Goal: Answer question/provide support

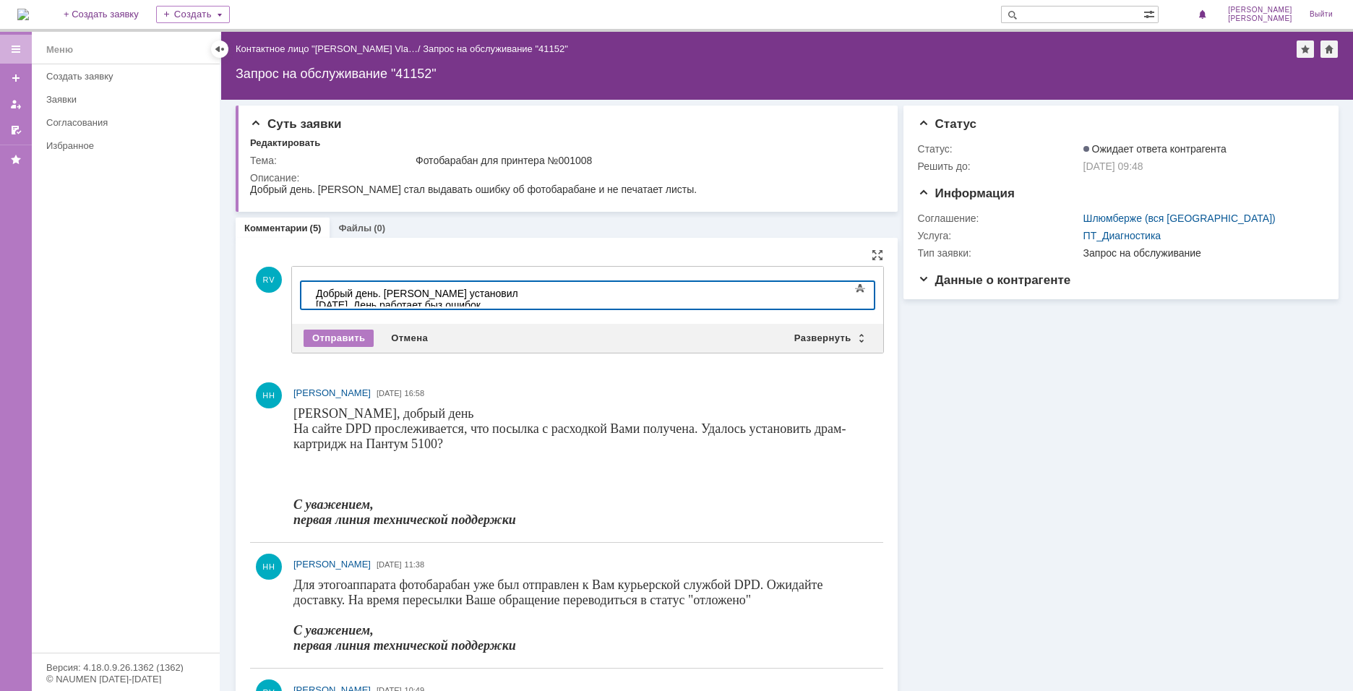
click at [521, 294] on div "Добрый день. [PERSON_NAME] установил [DATE]. День работает быз ошибок." at bounding box center [418, 299] width 205 height 23
click at [521, 291] on div "Добрый день. [PERSON_NAME] установил [DATE]. День работает без ошибок." at bounding box center [418, 299] width 205 height 23
click at [350, 340] on div "Отправить" at bounding box center [339, 338] width 70 height 17
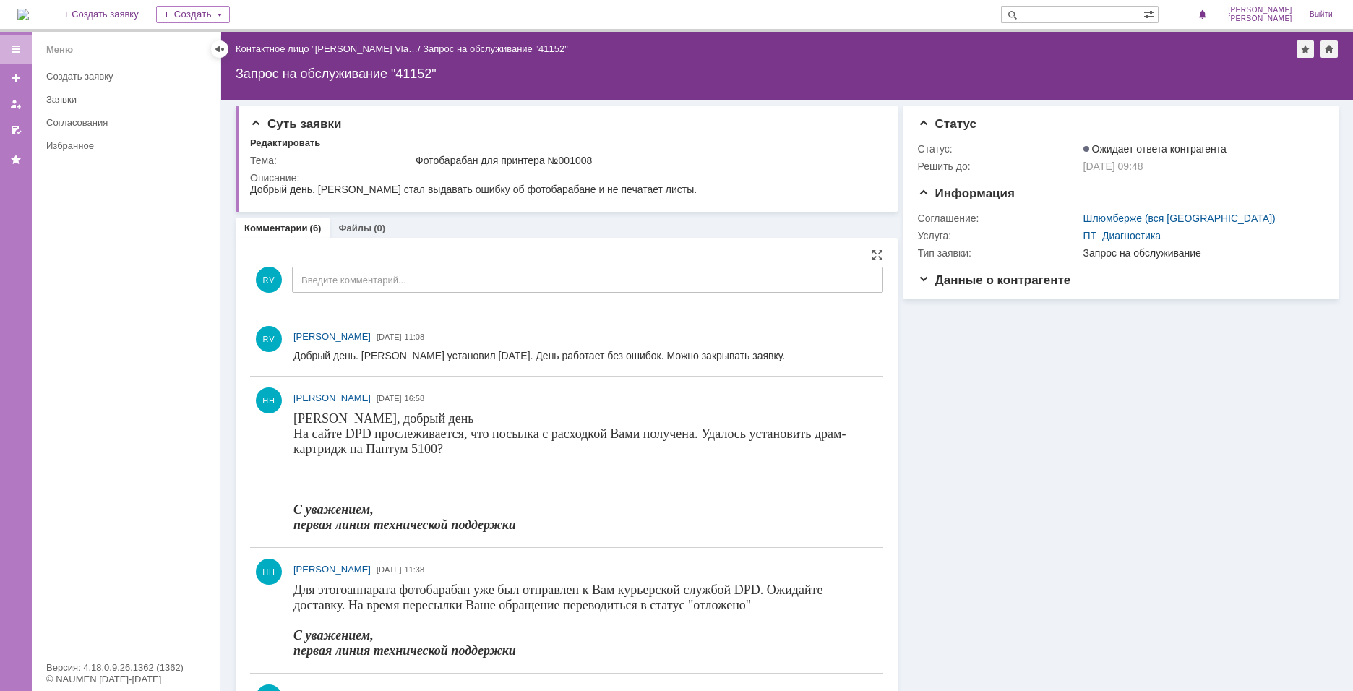
click at [19, 47] on div at bounding box center [16, 49] width 12 height 12
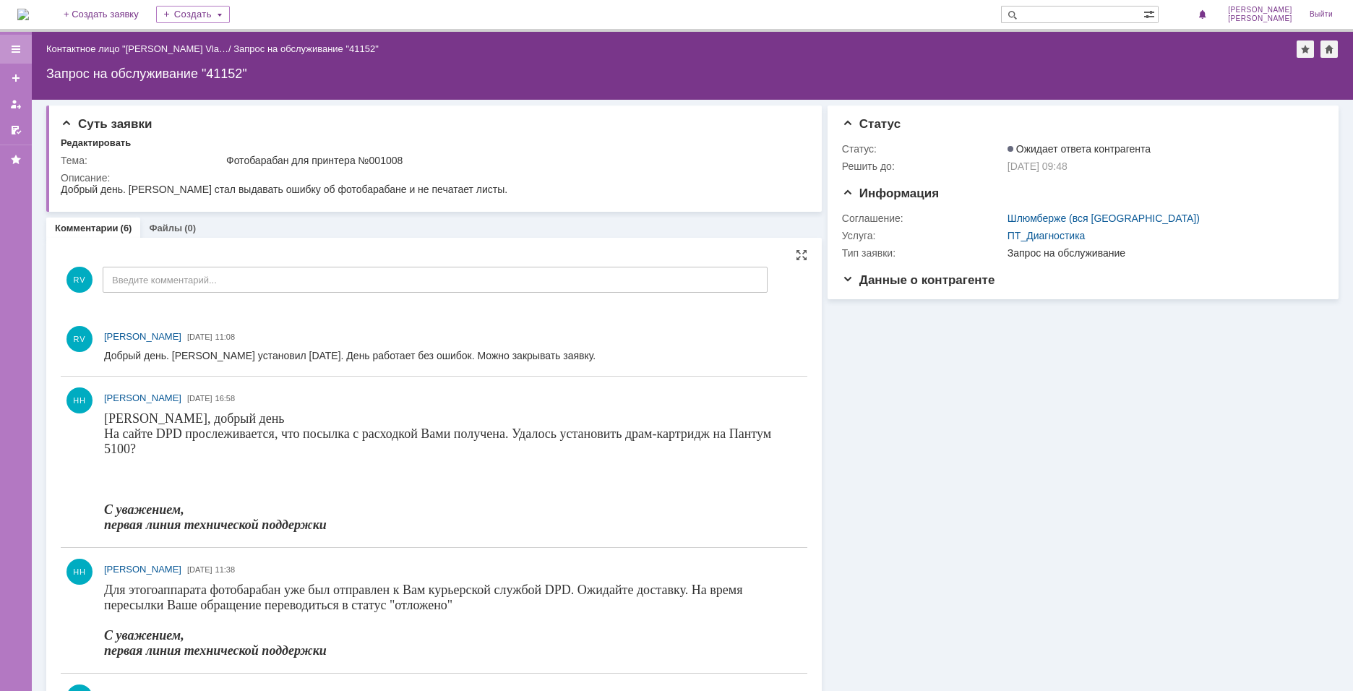
click at [19, 47] on div at bounding box center [16, 49] width 12 height 12
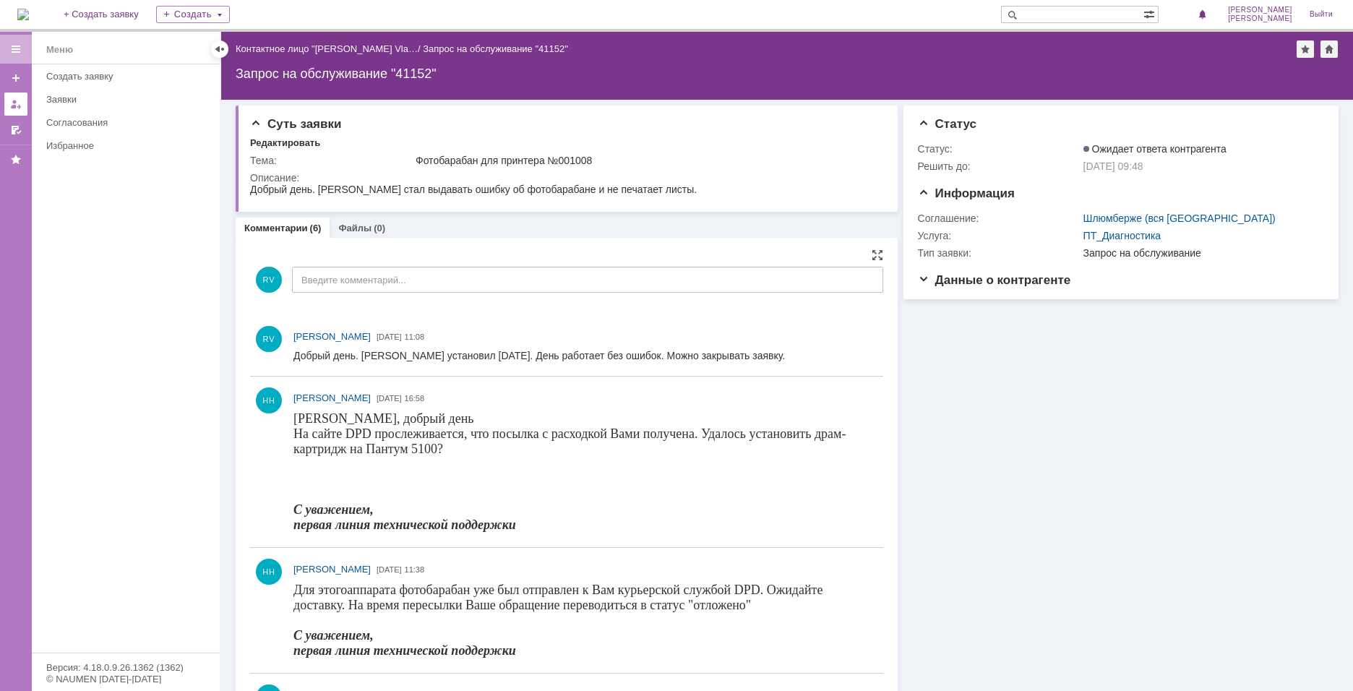
click at [12, 105] on div at bounding box center [16, 104] width 12 height 12
